Goal: Task Accomplishment & Management: Use online tool/utility

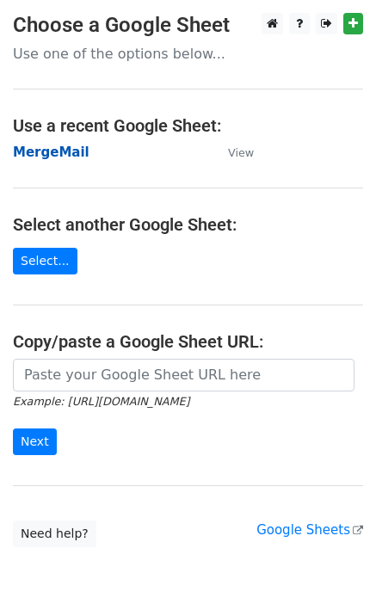
click at [48, 150] on strong "MergeMail" at bounding box center [51, 152] width 77 height 15
click at [62, 157] on strong "MergeMail" at bounding box center [51, 152] width 77 height 15
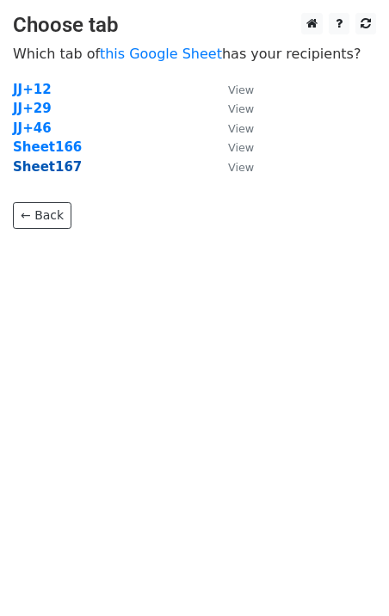
click at [51, 169] on strong "Sheet167" at bounding box center [47, 166] width 69 height 15
click at [54, 169] on strong "Sheet167" at bounding box center [47, 166] width 69 height 15
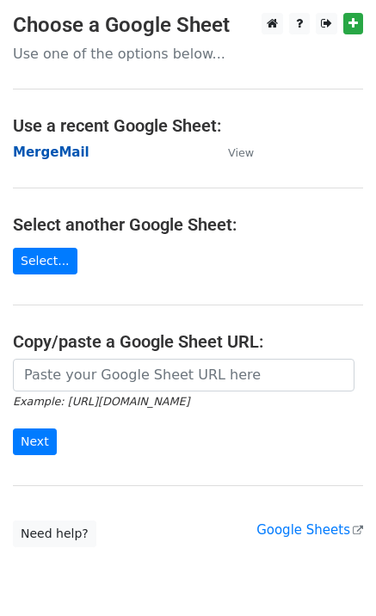
click at [33, 151] on strong "MergeMail" at bounding box center [51, 152] width 77 height 15
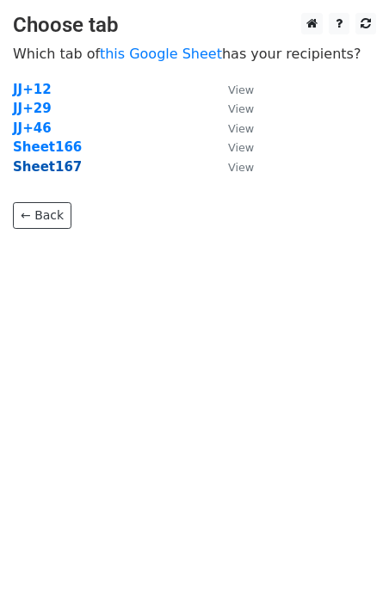
click at [39, 173] on strong "Sheet167" at bounding box center [47, 166] width 69 height 15
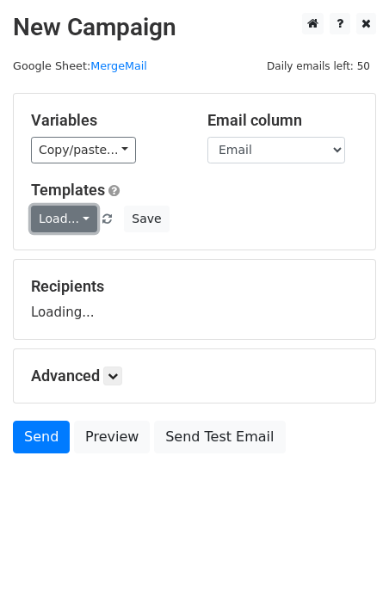
click at [59, 216] on link "Load..." at bounding box center [64, 219] width 66 height 27
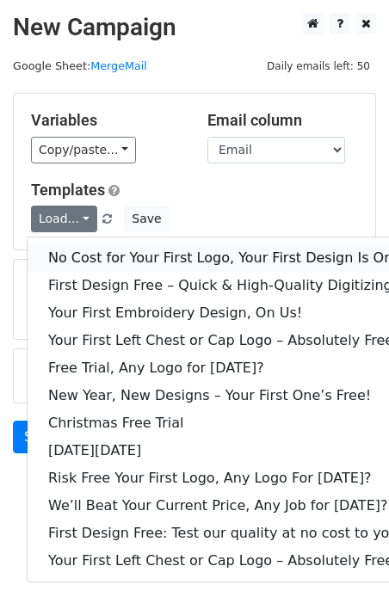
click at [95, 247] on link "No Cost for Your First Logo, Your First Design Is On Us!" at bounding box center [234, 258] width 413 height 28
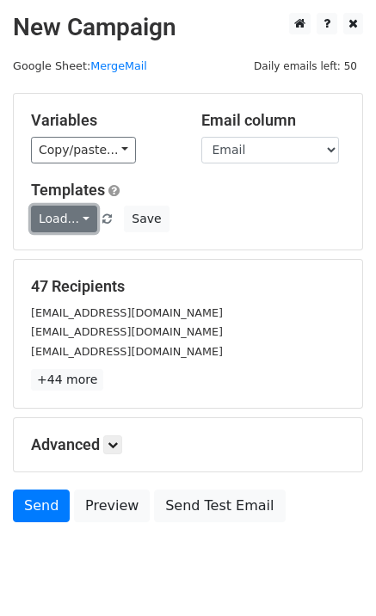
click at [59, 226] on link "Load..." at bounding box center [64, 219] width 66 height 27
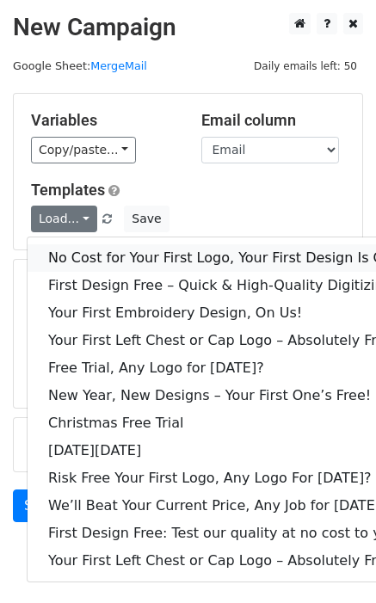
click at [91, 260] on link "No Cost for Your First Logo, Your First Design Is On Us!" at bounding box center [234, 258] width 413 height 28
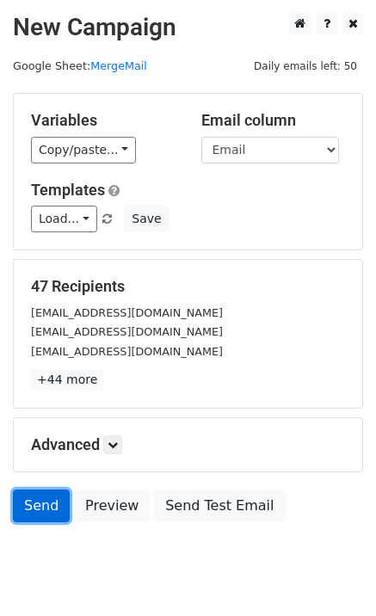
click at [36, 509] on link "Send" at bounding box center [41, 506] width 57 height 33
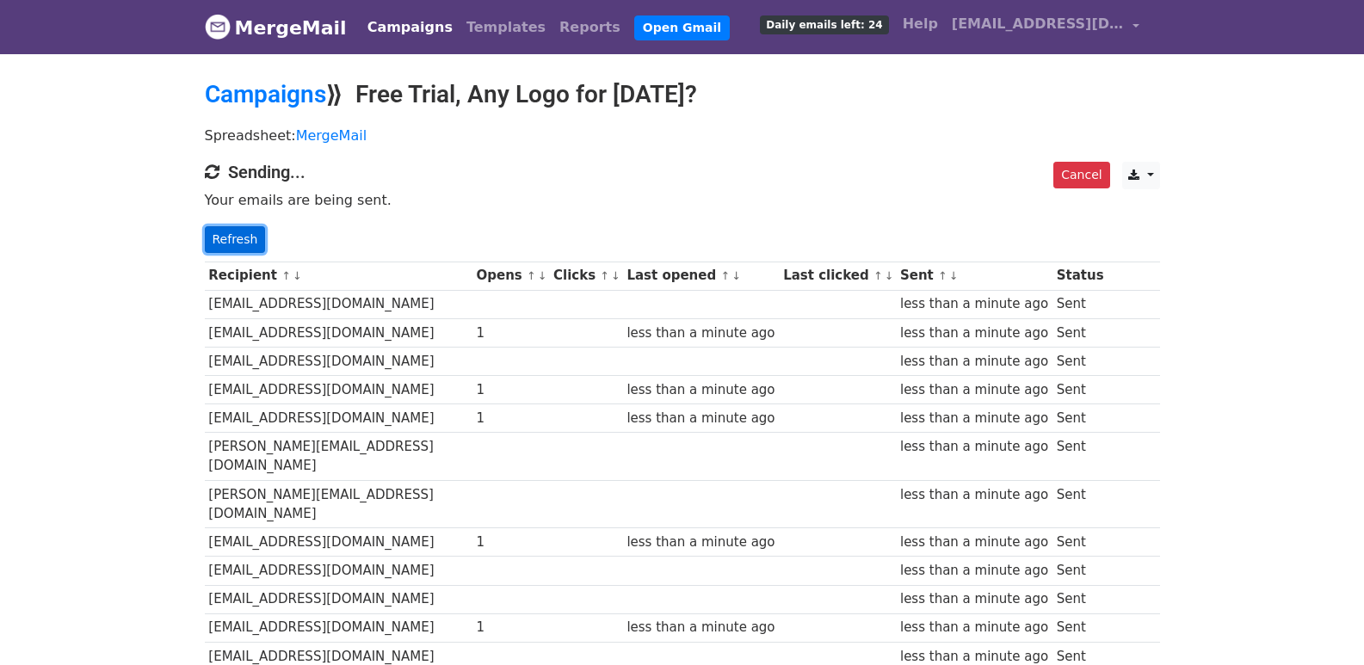
click at [231, 243] on link "Refresh" at bounding box center [235, 239] width 61 height 27
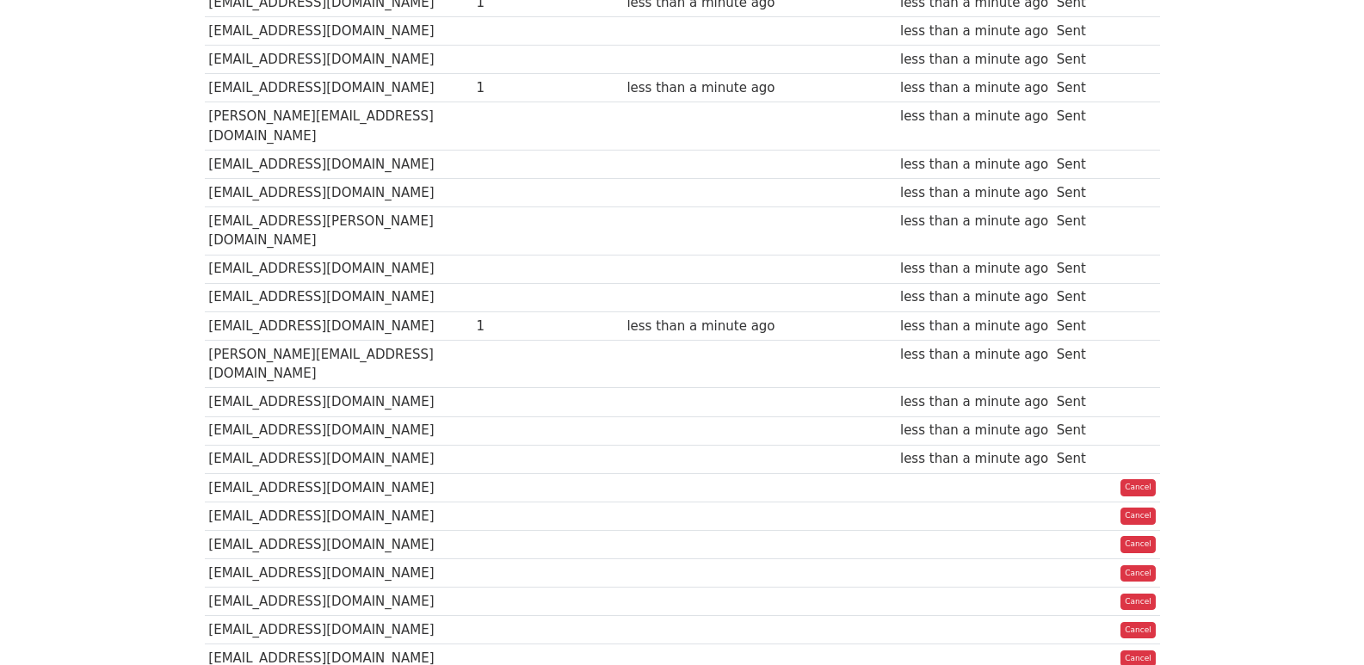
scroll to position [201, 0]
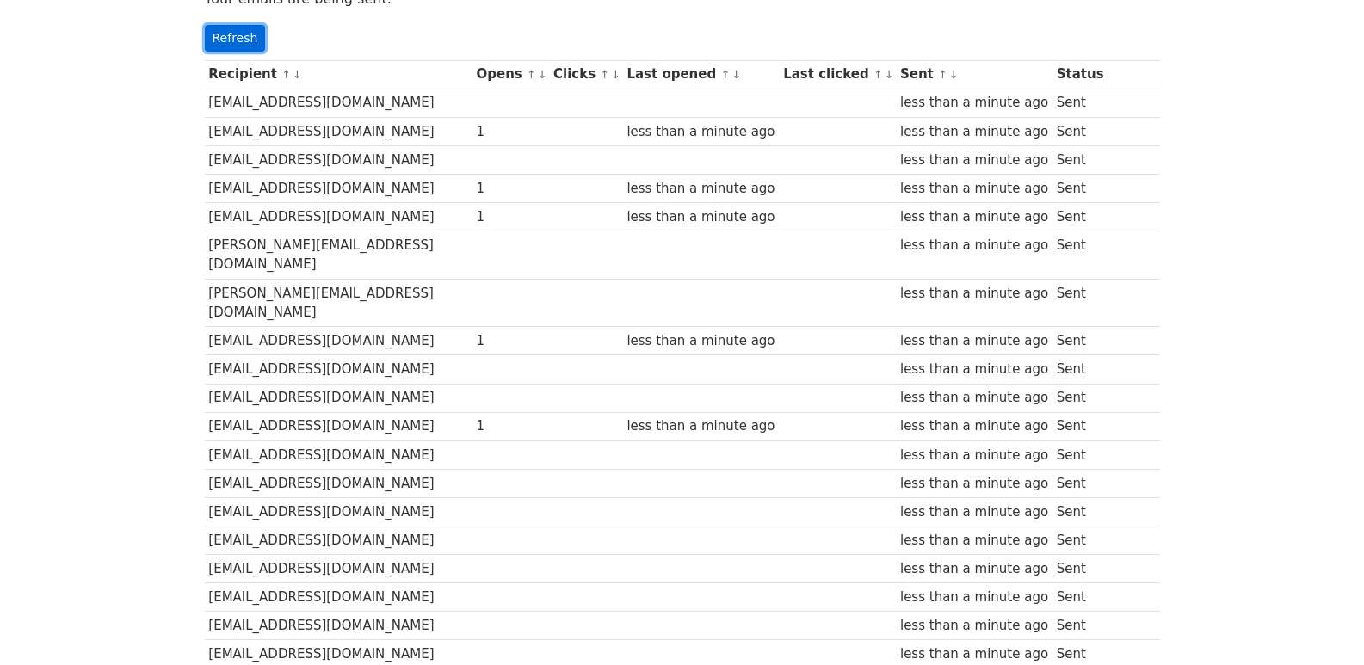
click at [250, 49] on link "Refresh" at bounding box center [235, 38] width 61 height 27
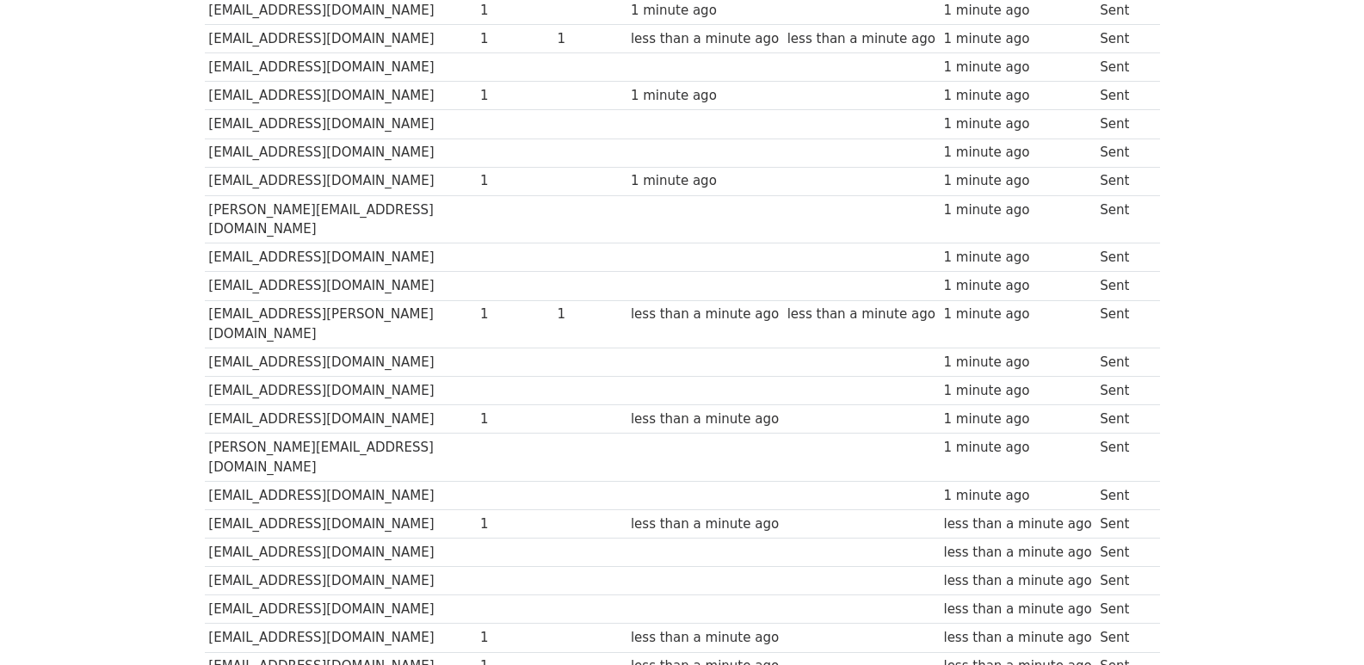
scroll to position [1112, 0]
